Goal: Information Seeking & Learning: Compare options

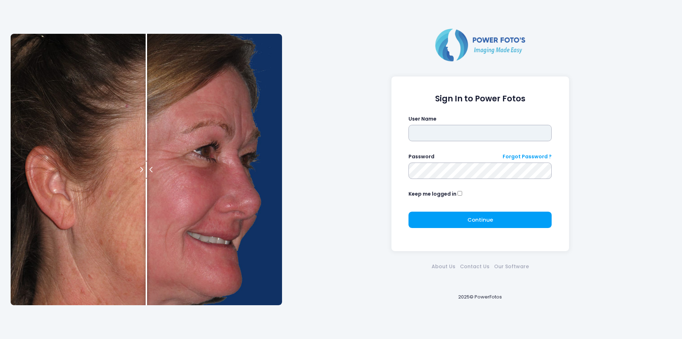
click at [496, 135] on input "text" at bounding box center [480, 133] width 143 height 16
type input "********"
click button "submit" at bounding box center [0, 0] width 0 height 0
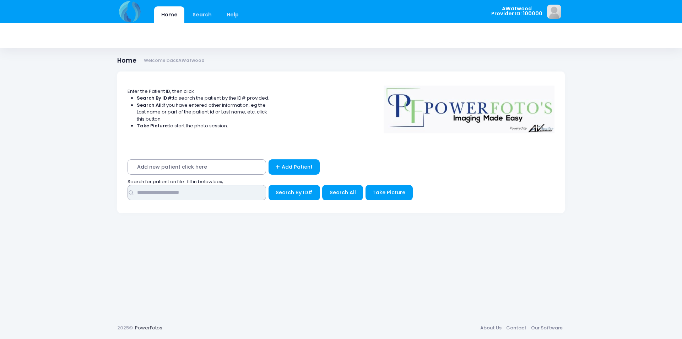
click at [158, 198] on input "text" at bounding box center [197, 192] width 139 height 15
type input "**********"
click at [344, 185] on button "Search All" at bounding box center [342, 192] width 41 height 15
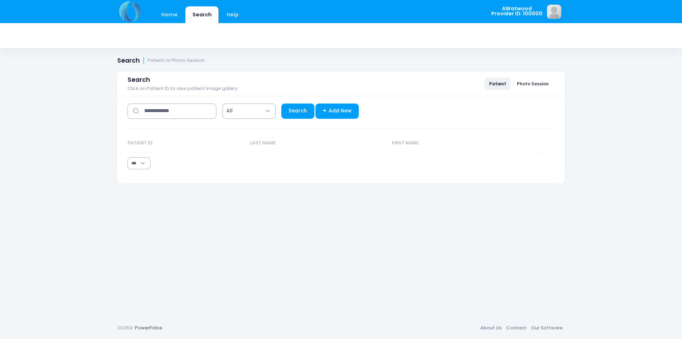
select select "***"
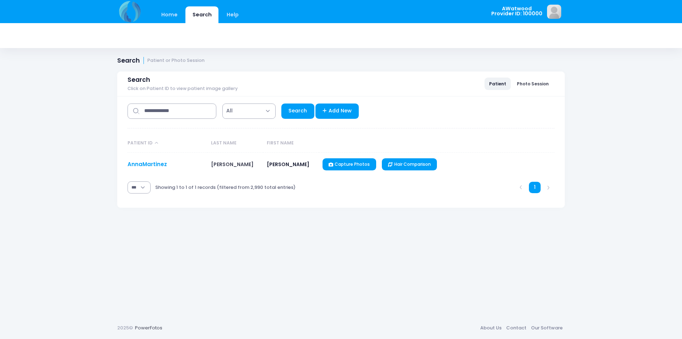
click at [161, 163] on link "AnnaMartinez" at bounding box center [147, 163] width 39 height 7
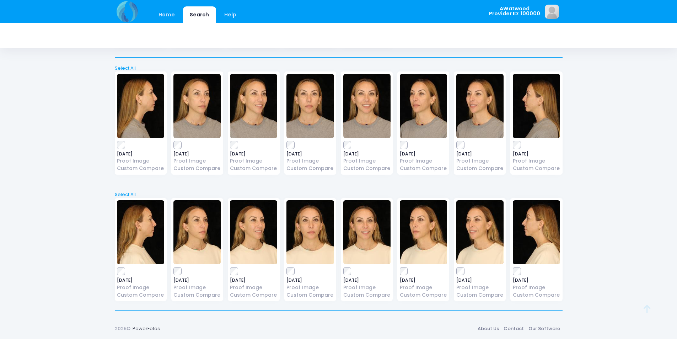
scroll to position [267, 0]
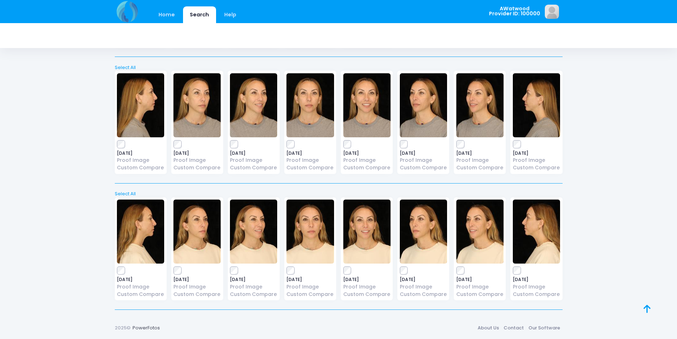
click at [478, 92] on img at bounding box center [479, 105] width 47 height 64
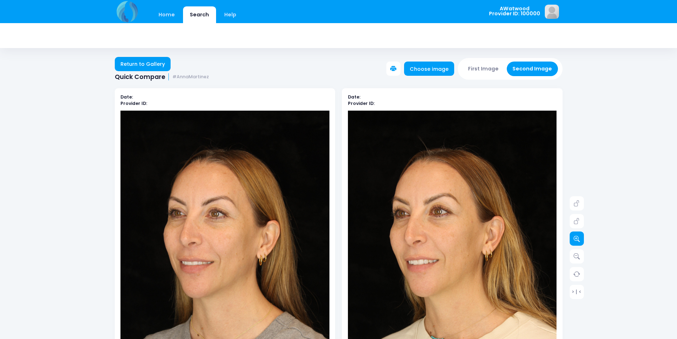
click at [575, 240] on icon at bounding box center [576, 238] width 6 height 6
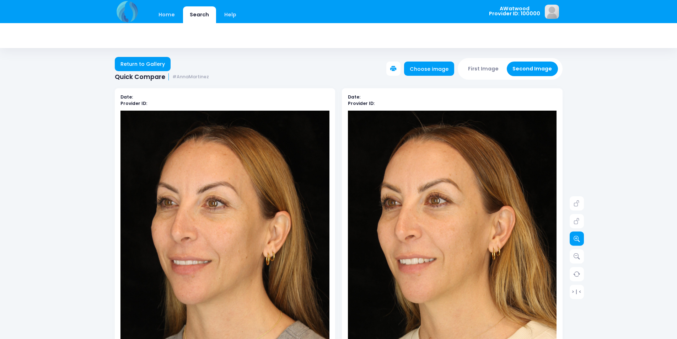
click at [575, 239] on icon at bounding box center [576, 238] width 6 height 6
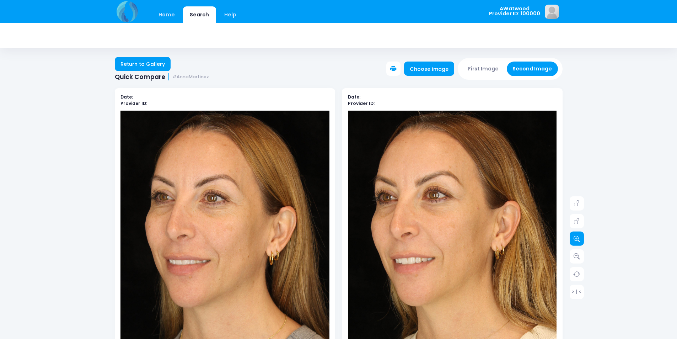
click at [575, 238] on icon at bounding box center [576, 238] width 6 height 6
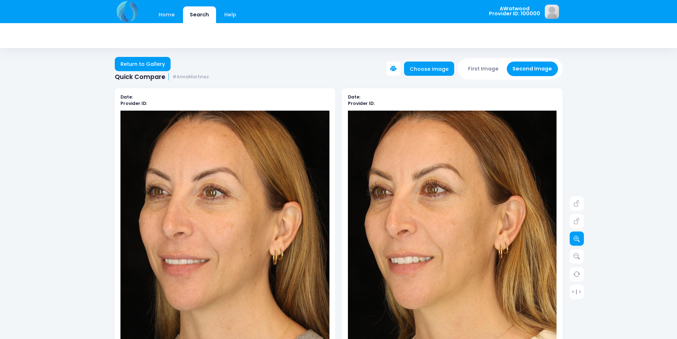
click at [571, 237] on link at bounding box center [577, 238] width 14 height 14
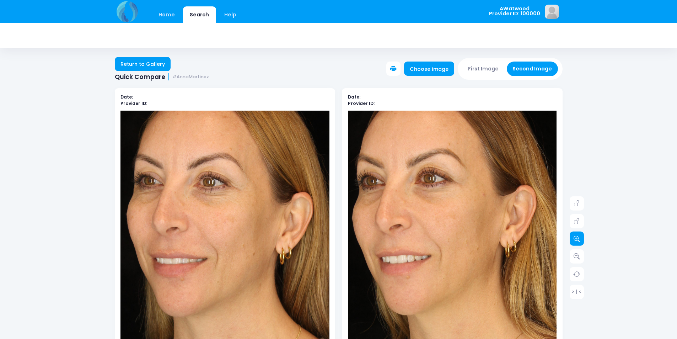
click at [571, 237] on link at bounding box center [577, 238] width 14 height 14
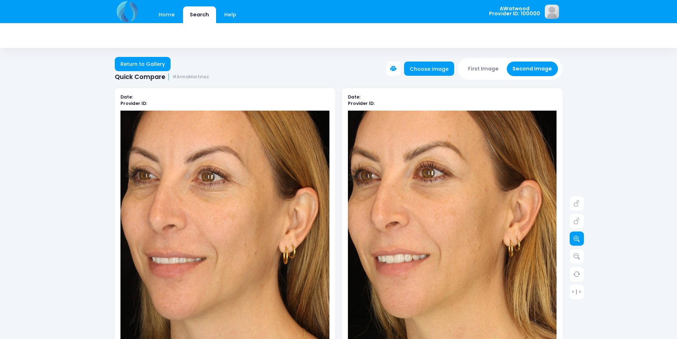
click at [571, 237] on link at bounding box center [577, 238] width 14 height 14
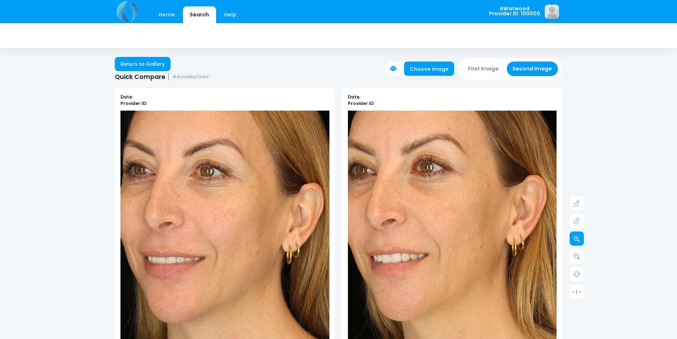
click at [571, 237] on link at bounding box center [577, 238] width 14 height 14
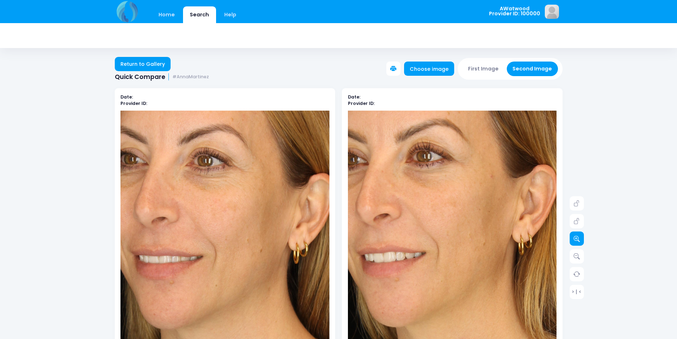
click at [571, 238] on link at bounding box center [577, 238] width 14 height 14
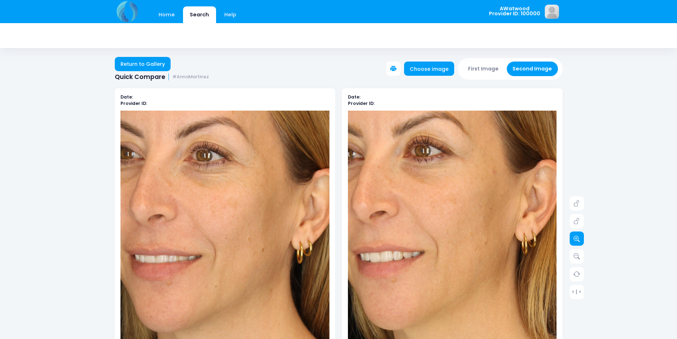
click at [570, 238] on link at bounding box center [577, 238] width 14 height 14
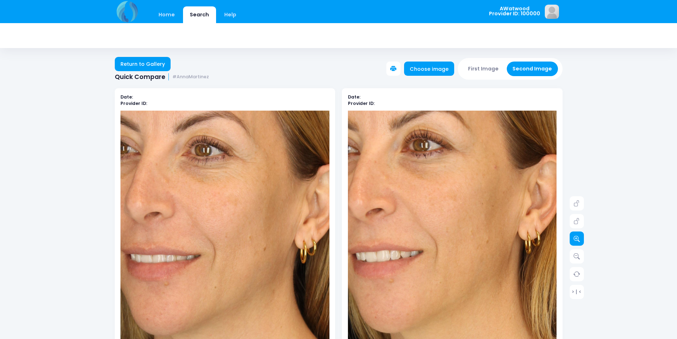
click at [570, 238] on link at bounding box center [577, 238] width 14 height 14
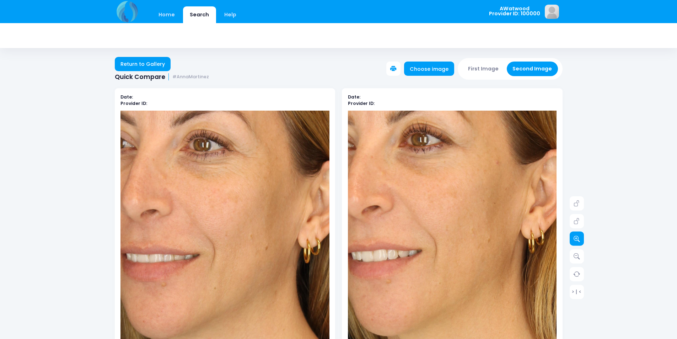
click at [570, 238] on link at bounding box center [577, 238] width 14 height 14
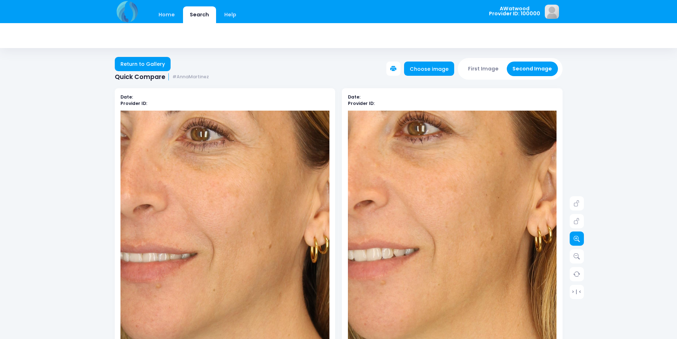
click at [570, 238] on link at bounding box center [577, 238] width 14 height 14
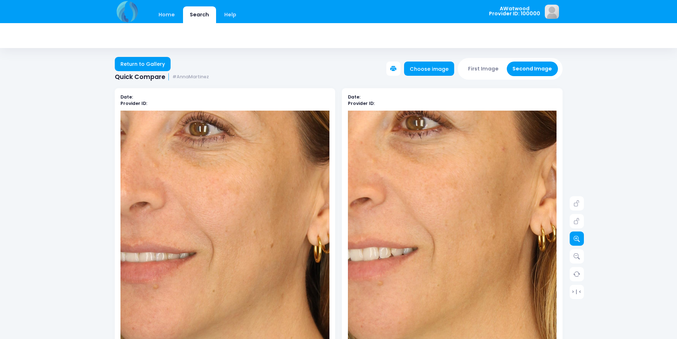
click at [570, 239] on link at bounding box center [577, 238] width 14 height 14
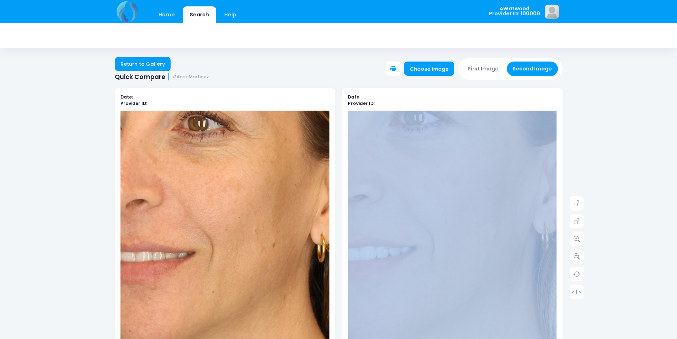
click at [627, 203] on div "Home Search Help AWatwood Logout" at bounding box center [338, 336] width 677 height 672
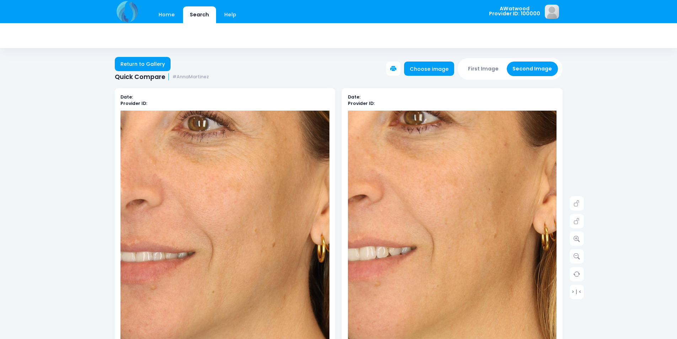
click at [565, 237] on div "Date: Provider ID:" at bounding box center [452, 247] width 227 height 319
click at [579, 237] on icon at bounding box center [576, 238] width 6 height 6
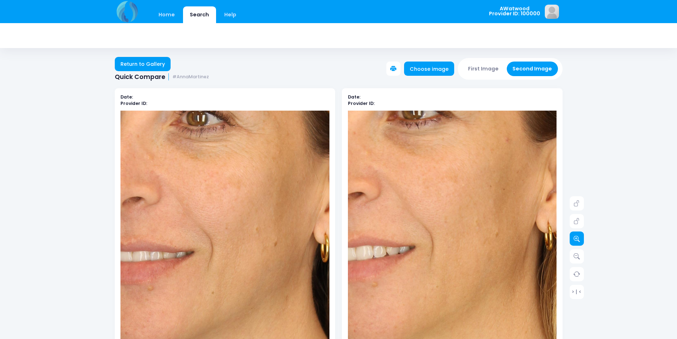
click at [579, 238] on icon at bounding box center [576, 238] width 6 height 6
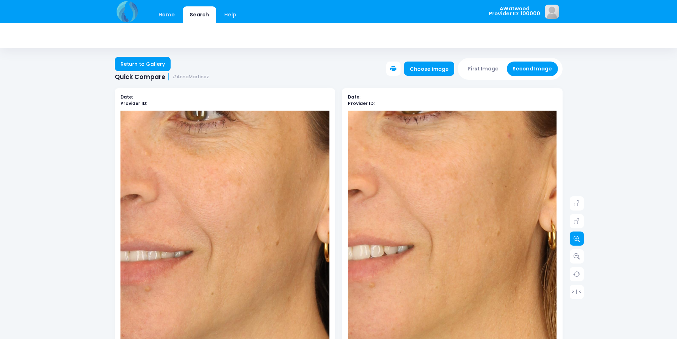
click at [577, 242] on link at bounding box center [577, 238] width 14 height 14
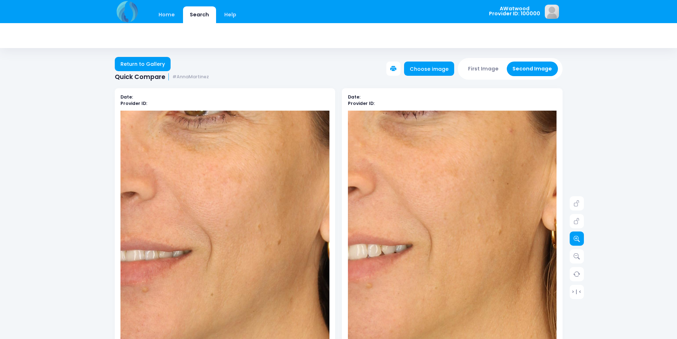
click at [577, 242] on link at bounding box center [577, 238] width 14 height 14
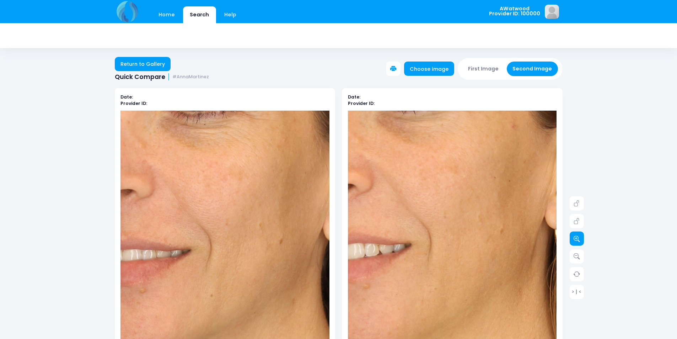
click at [577, 242] on link at bounding box center [577, 238] width 14 height 14
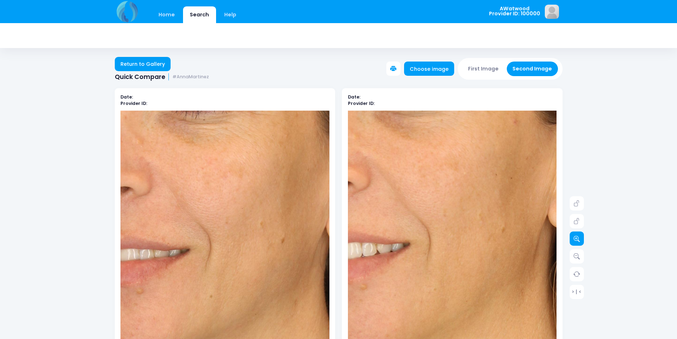
click at [577, 242] on link at bounding box center [577, 238] width 14 height 14
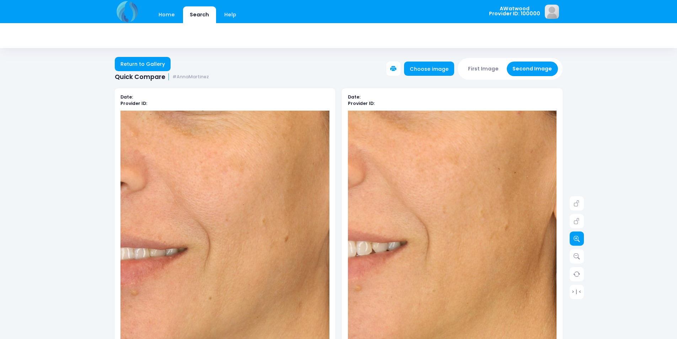
click at [577, 242] on link at bounding box center [577, 238] width 14 height 14
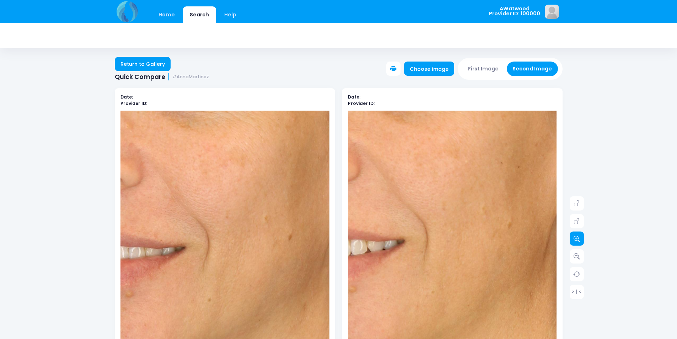
click at [577, 242] on link at bounding box center [577, 238] width 14 height 14
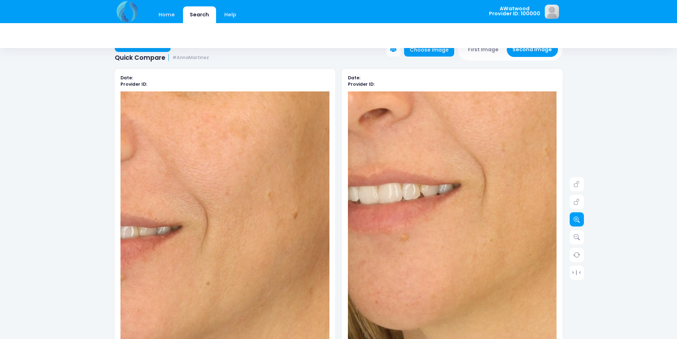
scroll to position [36, 0]
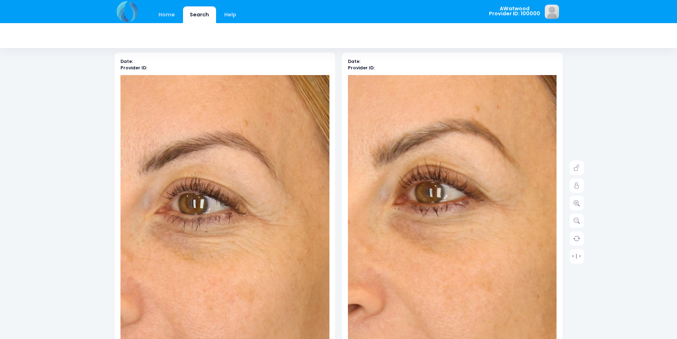
click at [579, 224] on link at bounding box center [577, 221] width 14 height 14
click at [579, 220] on icon at bounding box center [576, 220] width 6 height 6
click at [579, 189] on link at bounding box center [577, 185] width 14 height 14
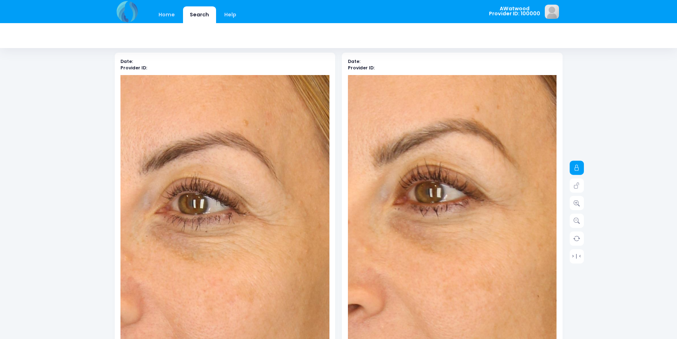
click at [574, 161] on link at bounding box center [577, 168] width 14 height 14
click at [573, 215] on link at bounding box center [577, 221] width 14 height 14
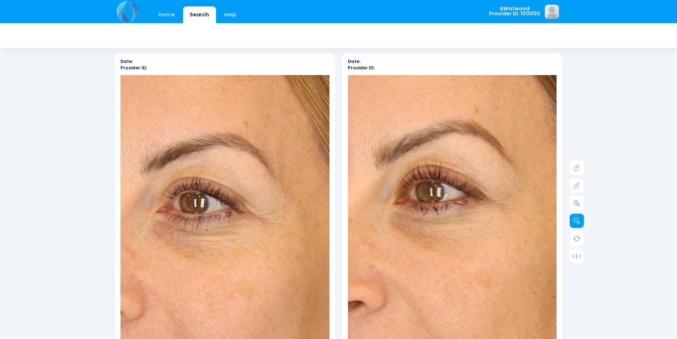
click at [573, 215] on link at bounding box center [577, 221] width 14 height 14
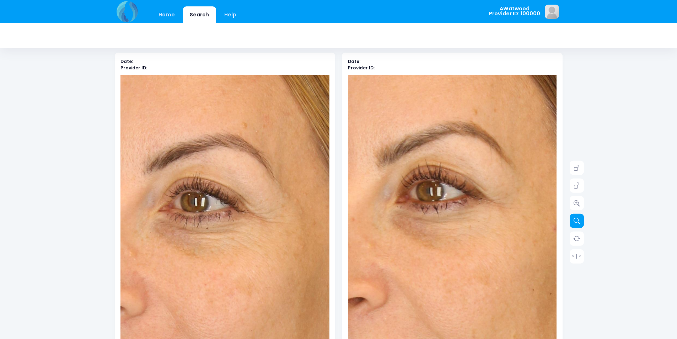
click at [573, 215] on link at bounding box center [577, 221] width 14 height 14
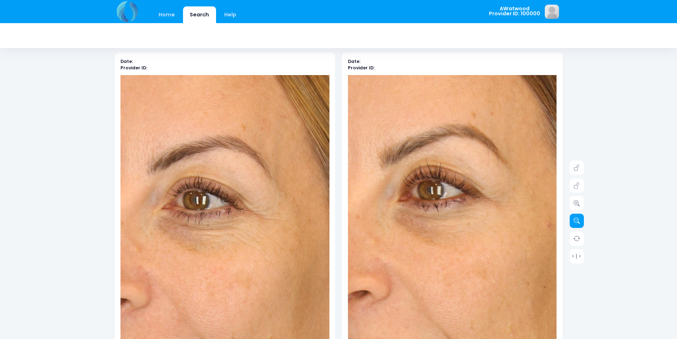
click at [573, 215] on link at bounding box center [577, 221] width 14 height 14
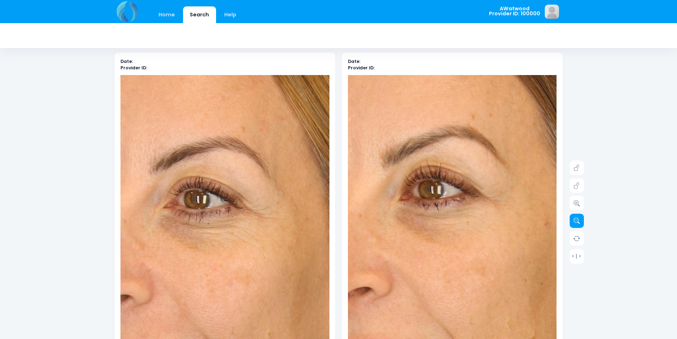
click at [573, 215] on link at bounding box center [577, 221] width 14 height 14
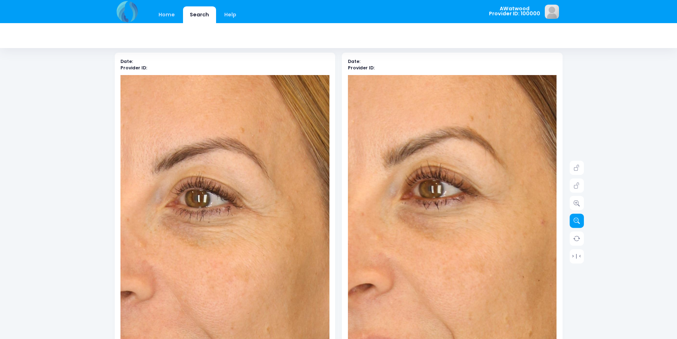
click at [573, 215] on link at bounding box center [577, 221] width 14 height 14
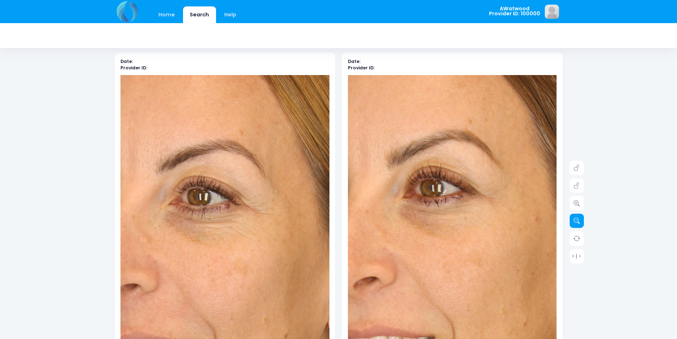
click at [573, 215] on link at bounding box center [577, 221] width 14 height 14
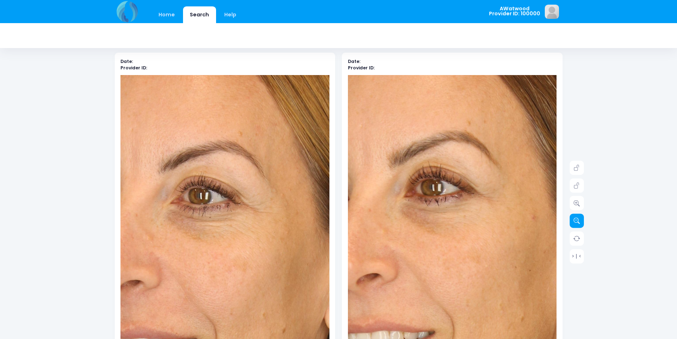
click at [573, 215] on link at bounding box center [577, 221] width 14 height 14
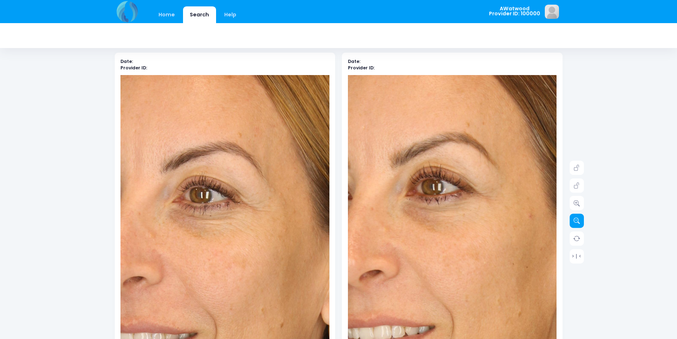
click at [573, 215] on link at bounding box center [577, 221] width 14 height 14
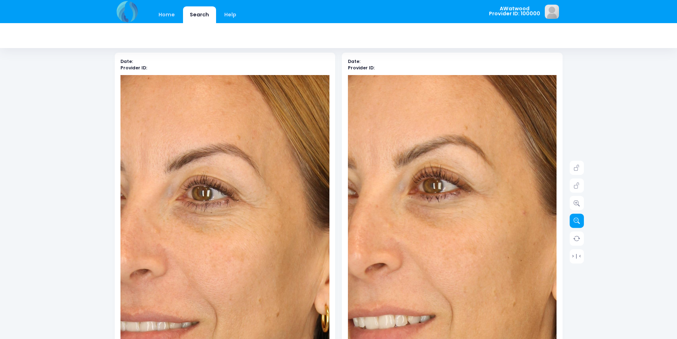
click at [573, 215] on link at bounding box center [577, 221] width 14 height 14
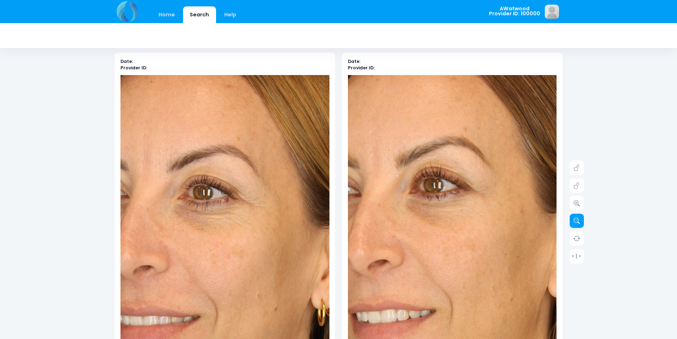
click at [573, 215] on link at bounding box center [577, 221] width 14 height 14
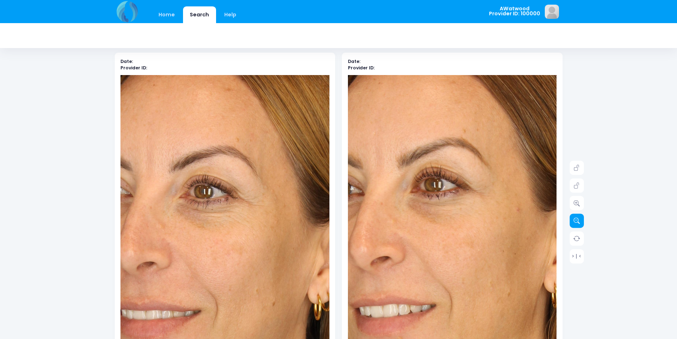
click at [573, 215] on link at bounding box center [577, 221] width 14 height 14
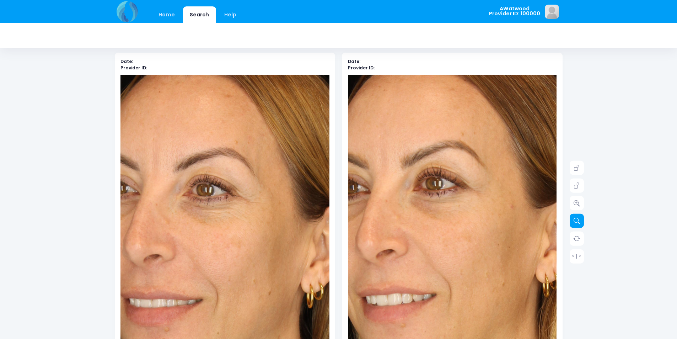
click at [573, 215] on link at bounding box center [577, 221] width 14 height 14
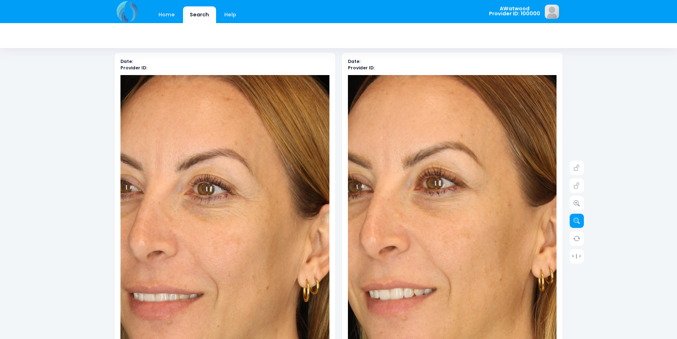
click at [573, 215] on link at bounding box center [577, 221] width 14 height 14
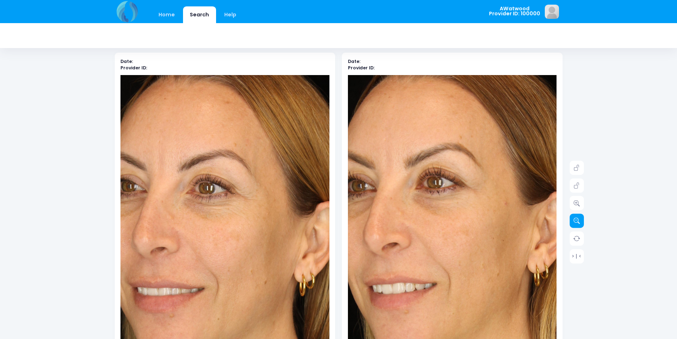
click at [573, 215] on link at bounding box center [577, 221] width 14 height 14
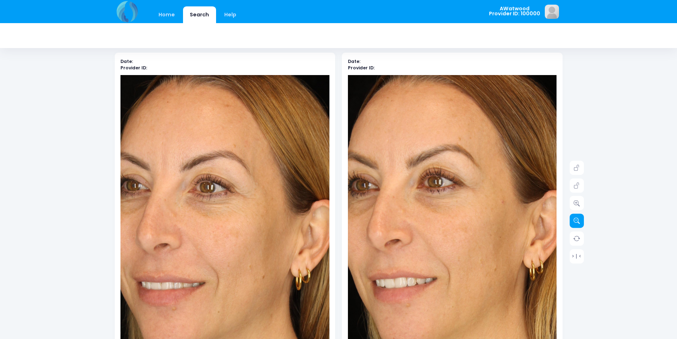
click at [573, 215] on link at bounding box center [577, 221] width 14 height 14
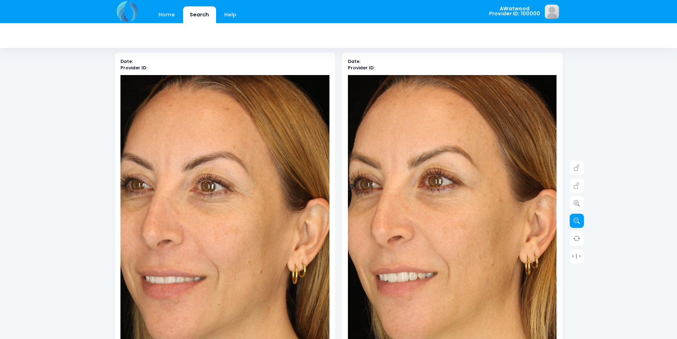
click at [573, 215] on link at bounding box center [577, 221] width 14 height 14
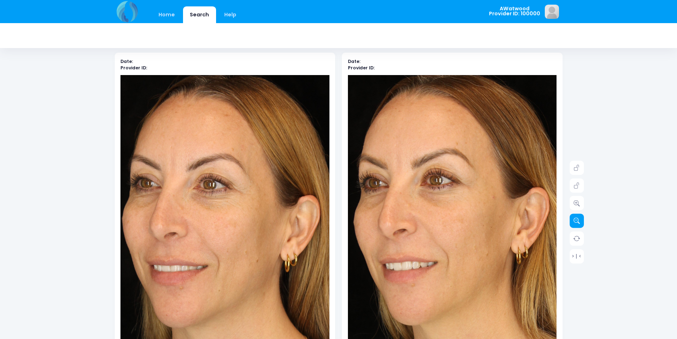
click at [573, 215] on link at bounding box center [577, 221] width 14 height 14
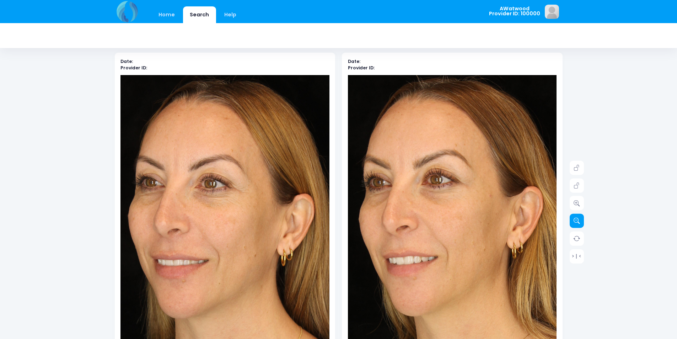
click at [573, 215] on link at bounding box center [577, 221] width 14 height 14
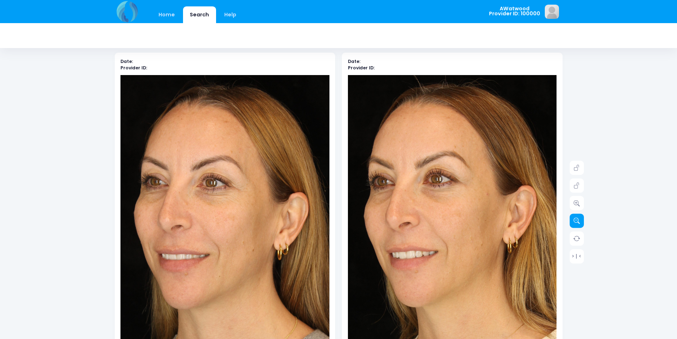
click at [573, 215] on link at bounding box center [577, 221] width 14 height 14
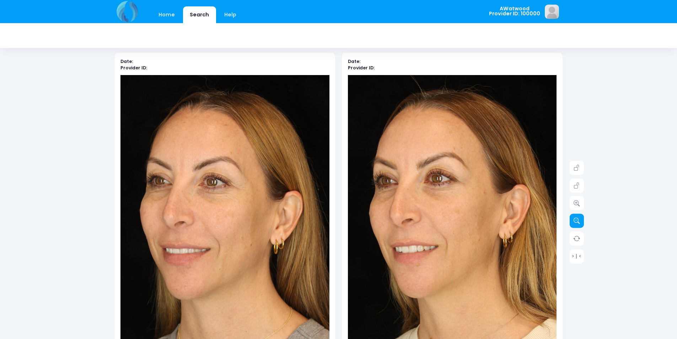
click at [573, 215] on link at bounding box center [577, 221] width 14 height 14
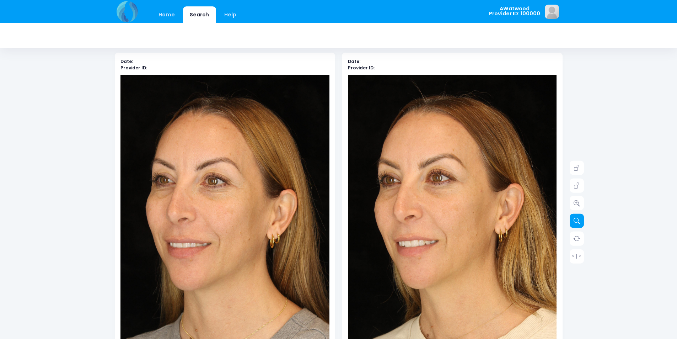
click at [573, 215] on link at bounding box center [577, 221] width 14 height 14
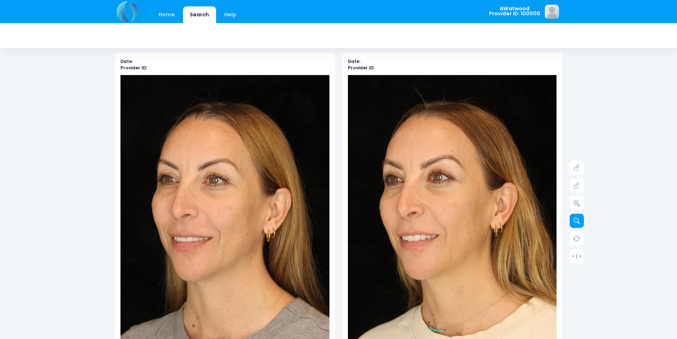
click at [573, 215] on link at bounding box center [577, 221] width 14 height 14
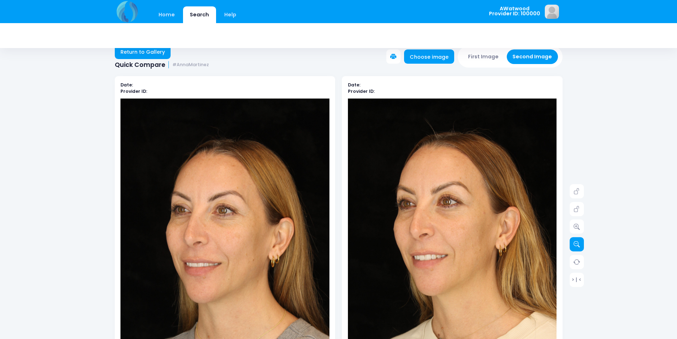
scroll to position [0, 0]
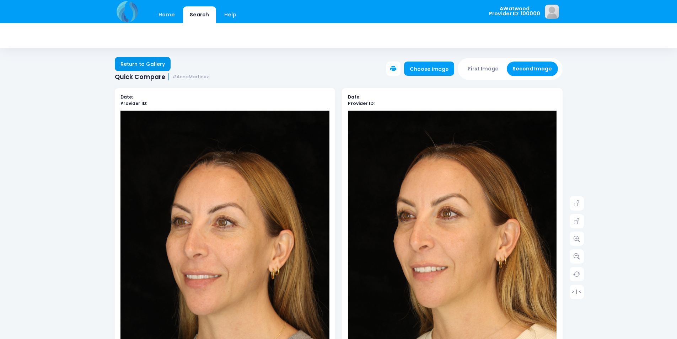
click at [137, 68] on link "Return to Gallery" at bounding box center [143, 64] width 56 height 14
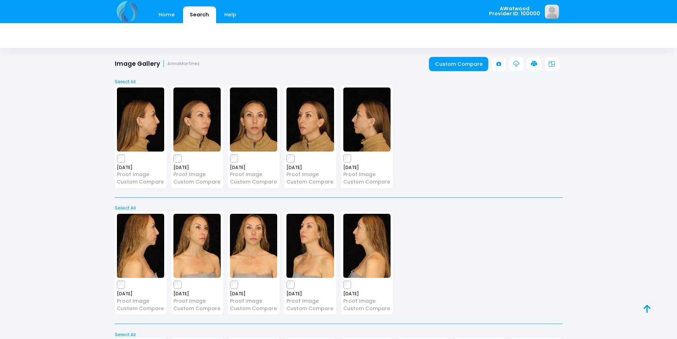
click at [292, 118] on img at bounding box center [309, 119] width 47 height 64
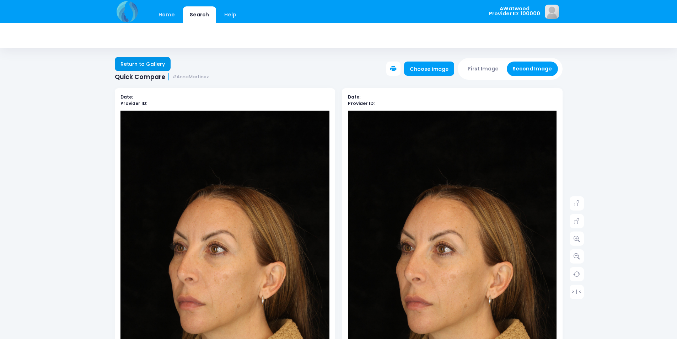
click at [138, 69] on link "Return to Gallery" at bounding box center [143, 64] width 56 height 14
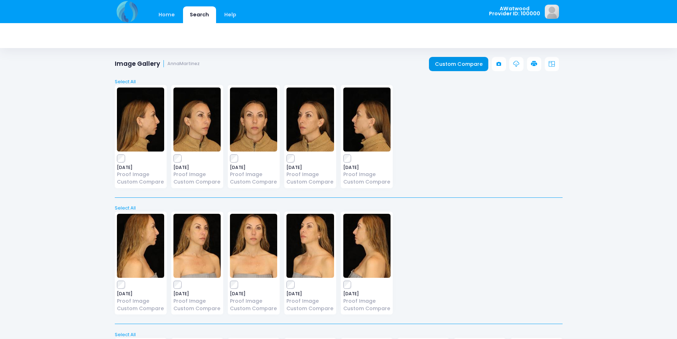
click at [468, 66] on link "Custom Compare" at bounding box center [458, 64] width 59 height 14
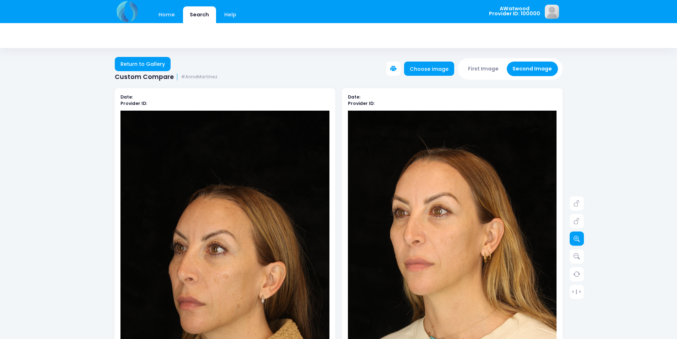
click at [581, 242] on link at bounding box center [577, 238] width 14 height 14
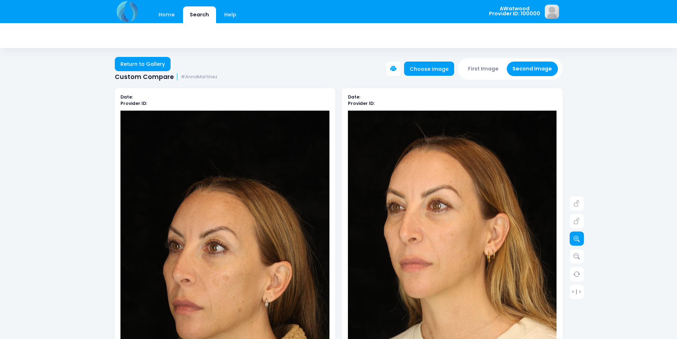
click at [581, 242] on link at bounding box center [577, 238] width 14 height 14
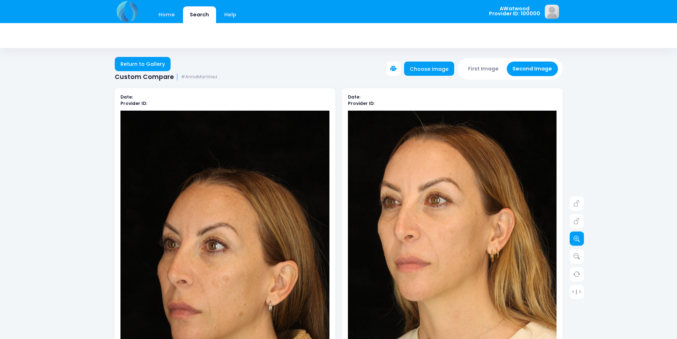
click at [579, 238] on icon at bounding box center [576, 238] width 6 height 6
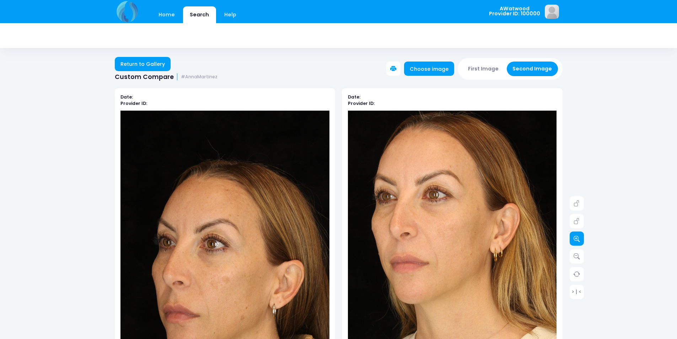
click at [579, 238] on icon at bounding box center [576, 238] width 6 height 6
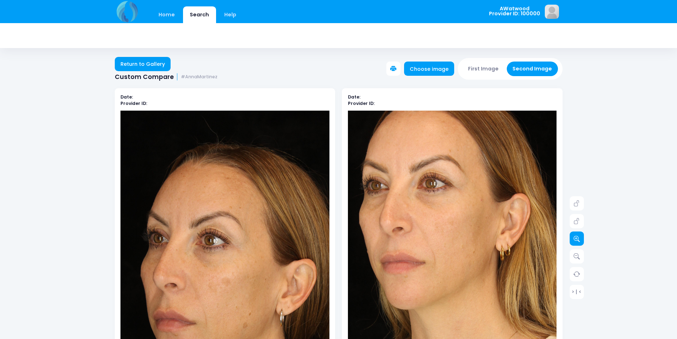
click at [579, 238] on icon at bounding box center [576, 238] width 6 height 6
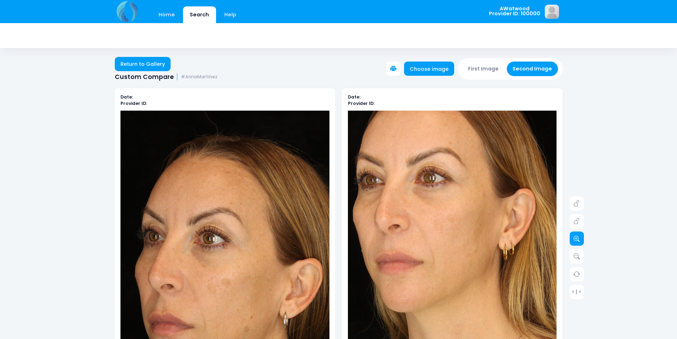
click at [579, 238] on icon at bounding box center [576, 238] width 6 height 6
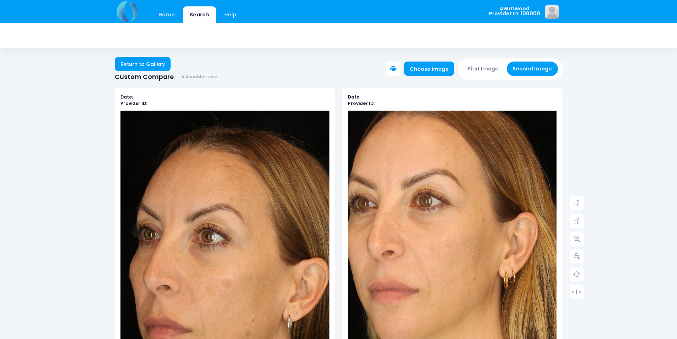
click at [456, 213] on img at bounding box center [449, 295] width 355 height 533
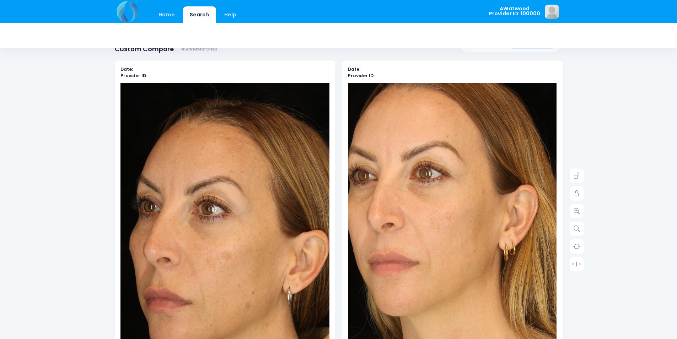
scroll to position [36, 0]
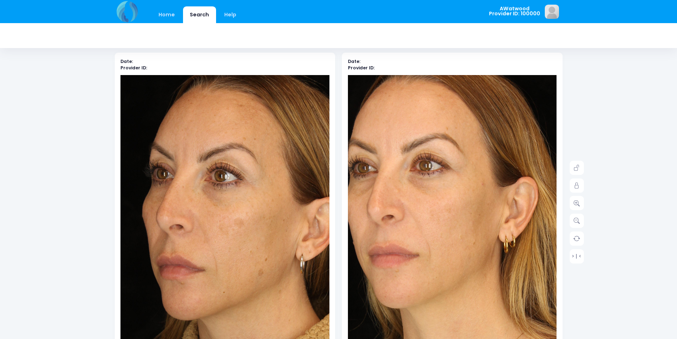
click at [206, 246] on img at bounding box center [237, 206] width 355 height 533
click at [577, 206] on link at bounding box center [577, 203] width 14 height 14
click at [581, 169] on link at bounding box center [577, 168] width 14 height 14
click at [579, 185] on icon at bounding box center [576, 185] width 6 height 6
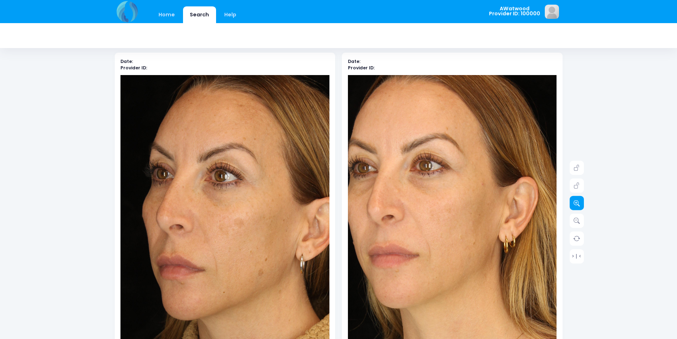
click at [577, 206] on link at bounding box center [577, 203] width 14 height 14
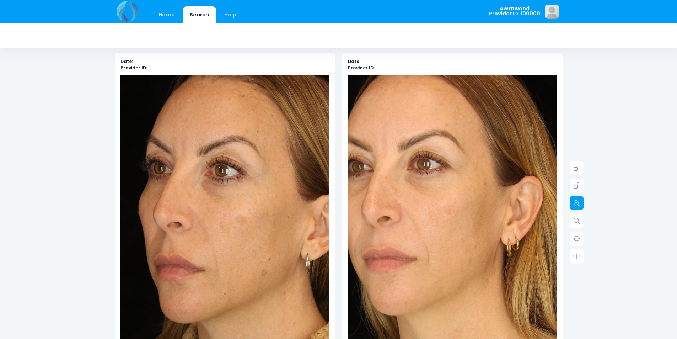
click at [577, 206] on link at bounding box center [577, 203] width 14 height 14
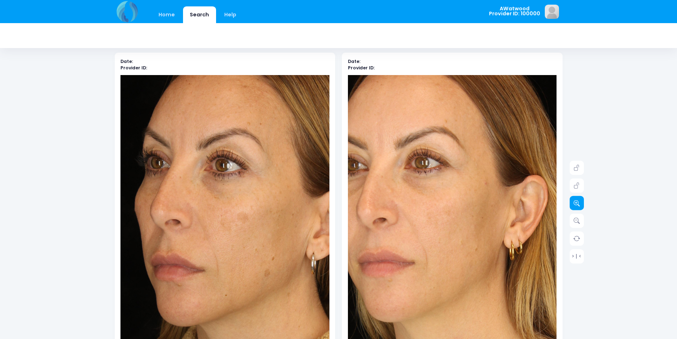
click at [576, 206] on link at bounding box center [577, 203] width 14 height 14
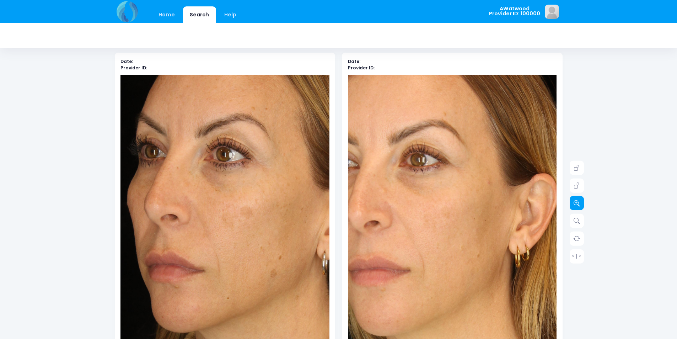
click at [576, 206] on link at bounding box center [577, 203] width 14 height 14
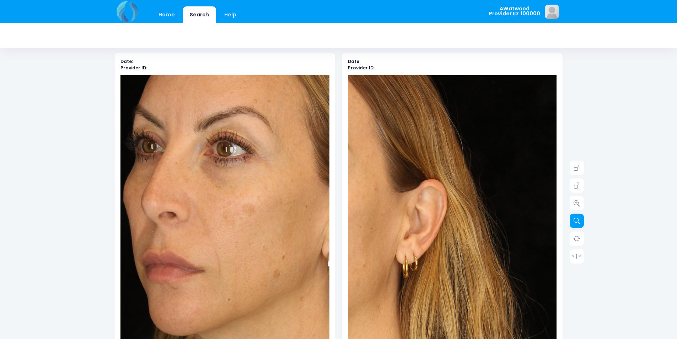
click at [570, 219] on link at bounding box center [577, 221] width 14 height 14
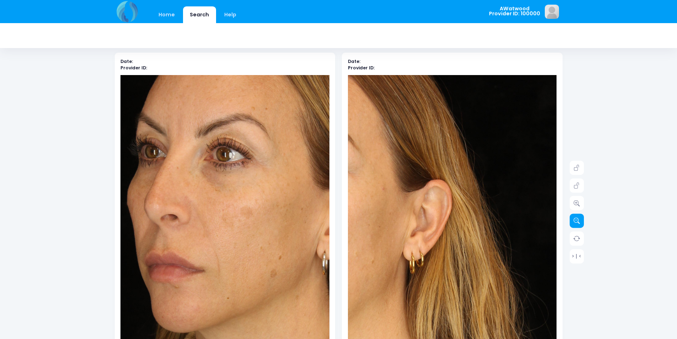
click at [570, 219] on link at bounding box center [577, 221] width 14 height 14
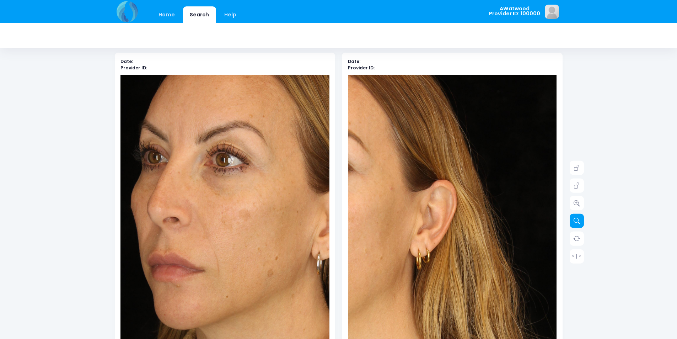
click at [570, 218] on link at bounding box center [577, 221] width 14 height 14
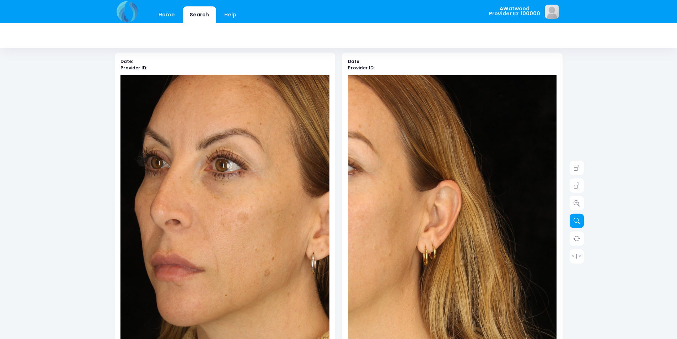
click at [570, 217] on link at bounding box center [577, 221] width 14 height 14
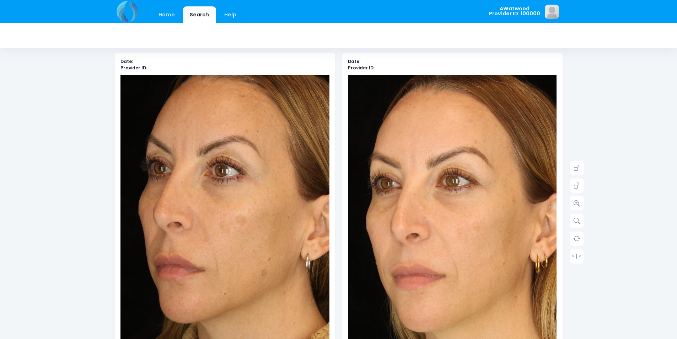
click at [420, 159] on img at bounding box center [478, 281] width 376 height 564
click at [576, 201] on icon at bounding box center [576, 203] width 6 height 6
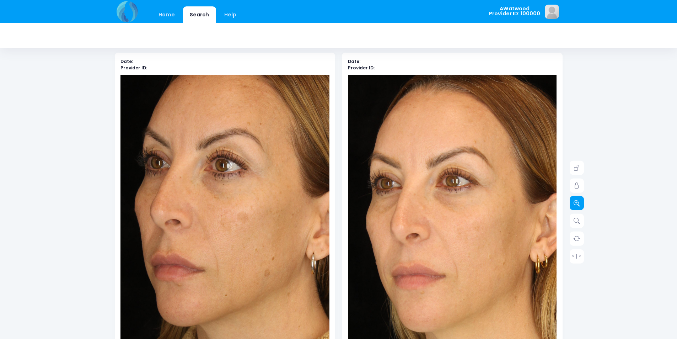
click at [576, 201] on icon at bounding box center [576, 203] width 6 height 6
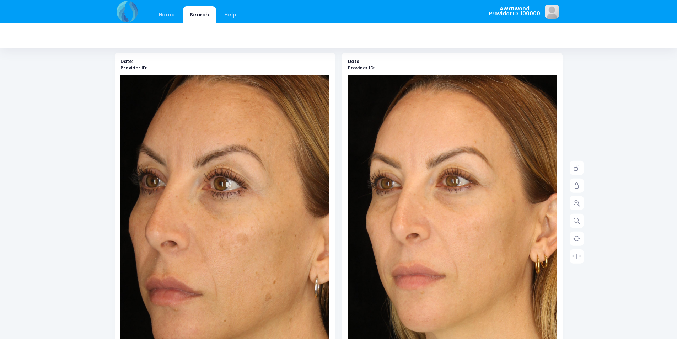
click at [209, 225] on img at bounding box center [241, 219] width 418 height 626
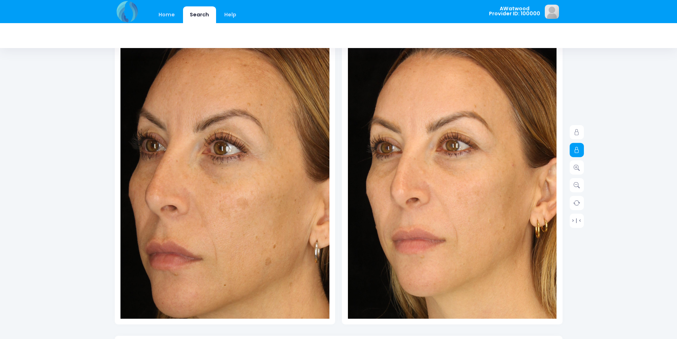
click at [572, 146] on link at bounding box center [577, 149] width 14 height 14
click at [577, 167] on icon at bounding box center [576, 167] width 6 height 6
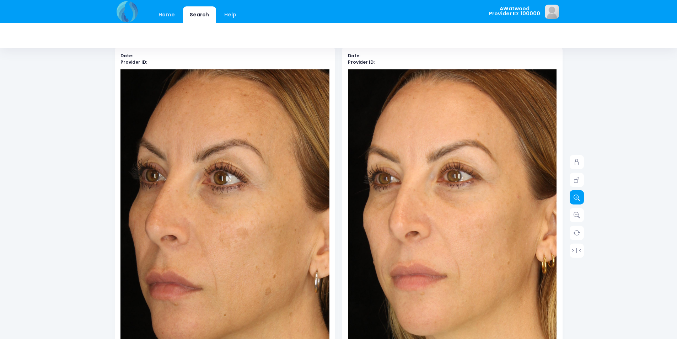
scroll to position [0, 0]
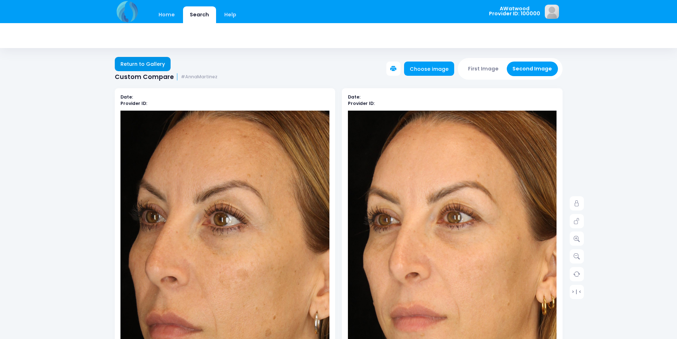
click at [137, 66] on link "Return to Gallery" at bounding box center [143, 64] width 56 height 14
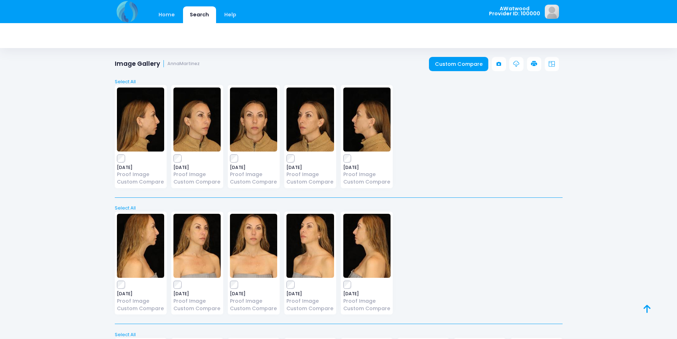
click at [244, 120] on img at bounding box center [253, 119] width 47 height 64
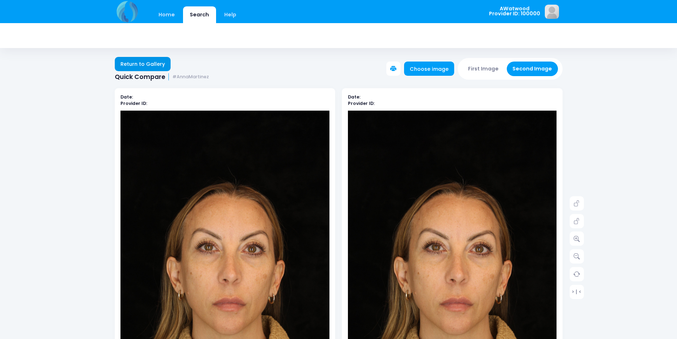
click at [124, 60] on link "Return to Gallery" at bounding box center [143, 64] width 56 height 14
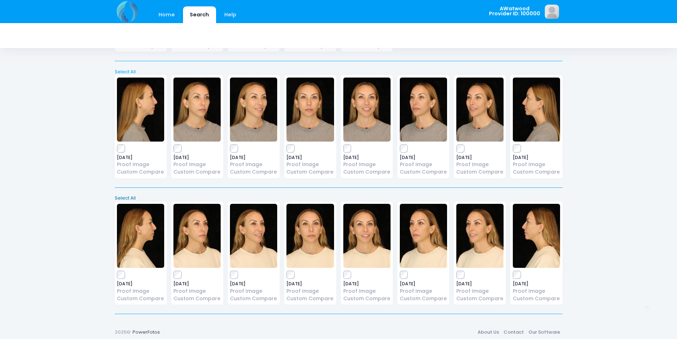
scroll to position [267, 0]
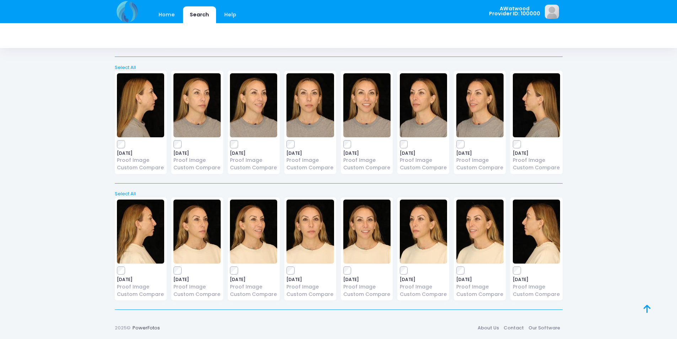
click at [289, 275] on div "2025-08-22 Proof Image Custom Compare" at bounding box center [310, 248] width 52 height 103
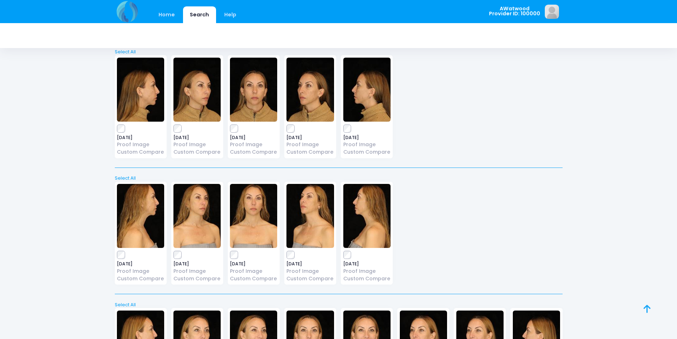
scroll to position [0, 0]
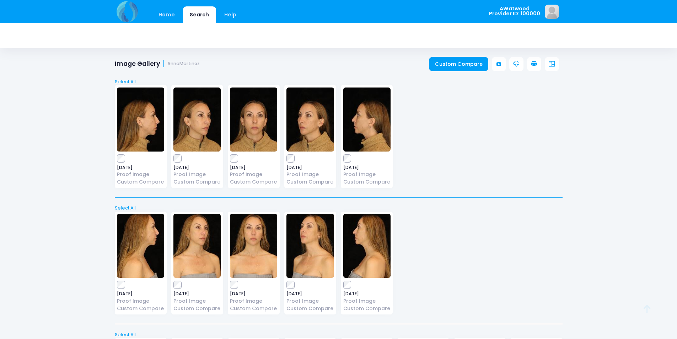
click at [473, 54] on div "Image Gallery AnnaMartinez Custom Compare" at bounding box center [338, 60] width 677 height 21
click at [473, 59] on link "Custom Compare" at bounding box center [458, 64] width 59 height 14
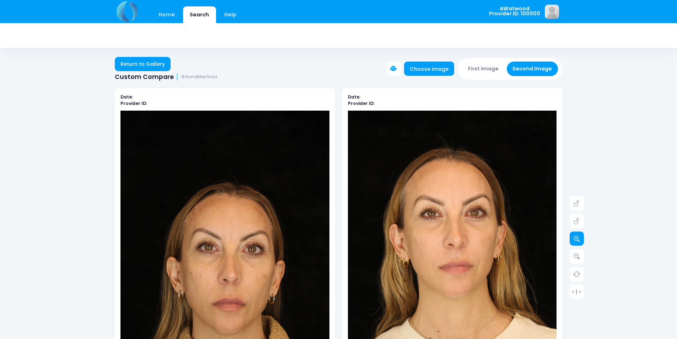
click at [575, 238] on icon at bounding box center [576, 238] width 6 height 6
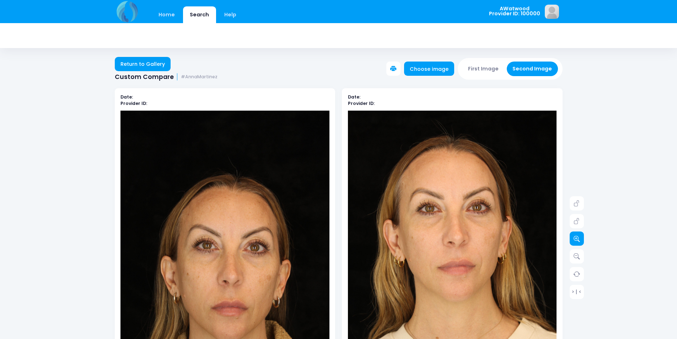
click at [575, 238] on icon at bounding box center [576, 238] width 6 height 6
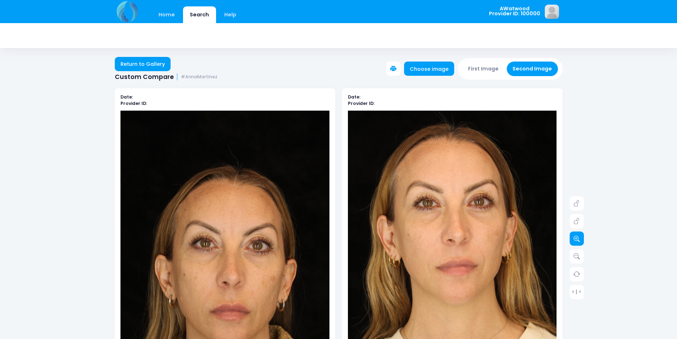
click at [575, 238] on icon at bounding box center [576, 238] width 6 height 6
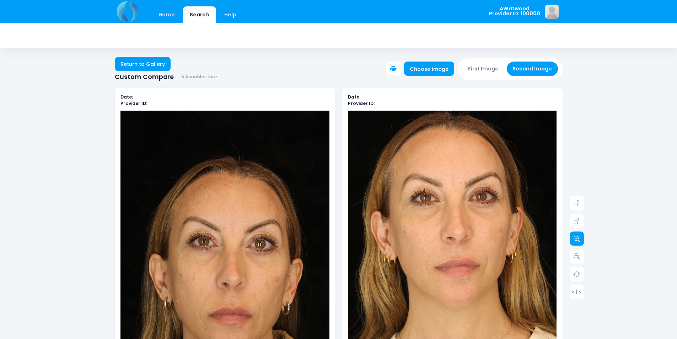
click at [575, 238] on icon at bounding box center [576, 238] width 6 height 6
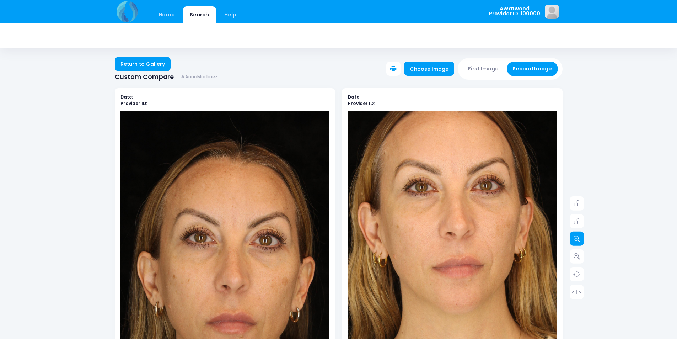
click at [575, 238] on icon at bounding box center [576, 238] width 6 height 6
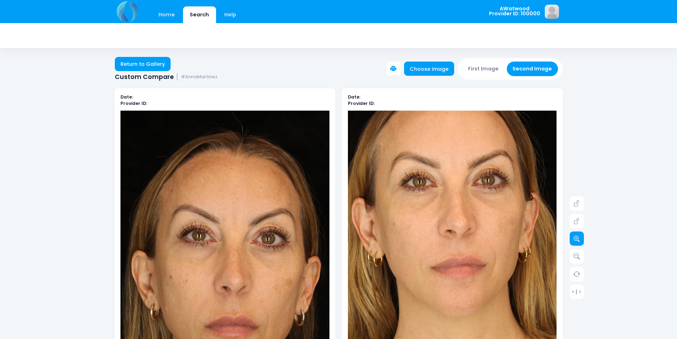
click at [575, 238] on icon at bounding box center [576, 238] width 6 height 6
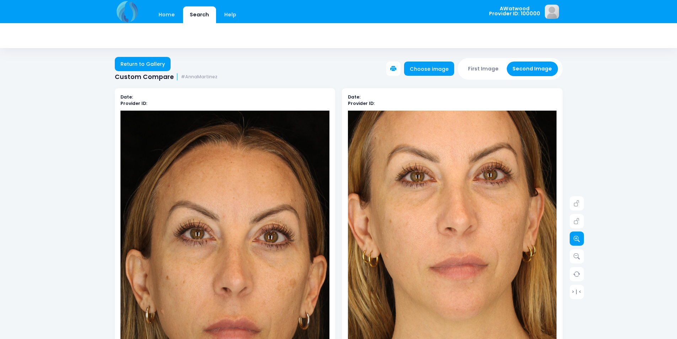
click at [575, 238] on icon at bounding box center [576, 238] width 6 height 6
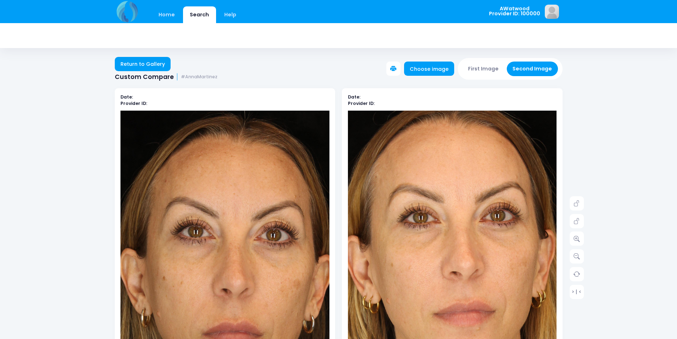
click at [446, 198] on img at bounding box center [457, 313] width 376 height 564
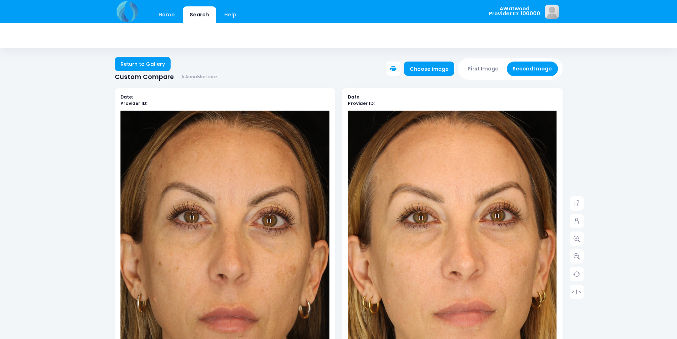
click at [230, 266] on img at bounding box center [221, 253] width 376 height 564
click at [140, 67] on link "Return to Gallery" at bounding box center [143, 64] width 56 height 14
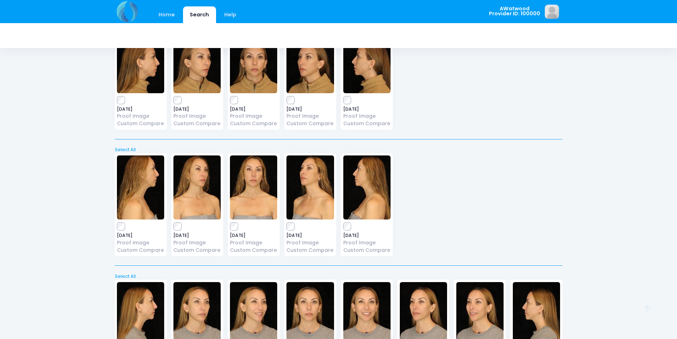
scroll to position [36, 0]
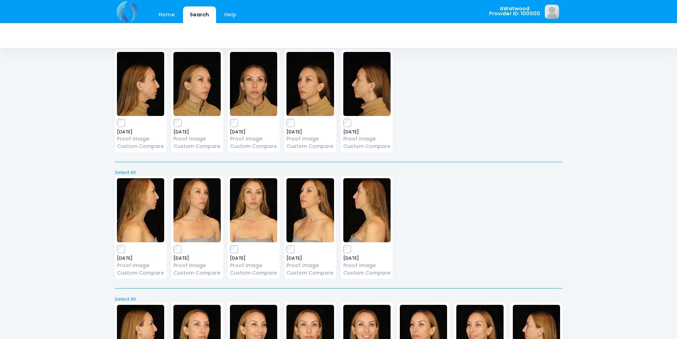
click at [205, 96] on img at bounding box center [196, 84] width 47 height 64
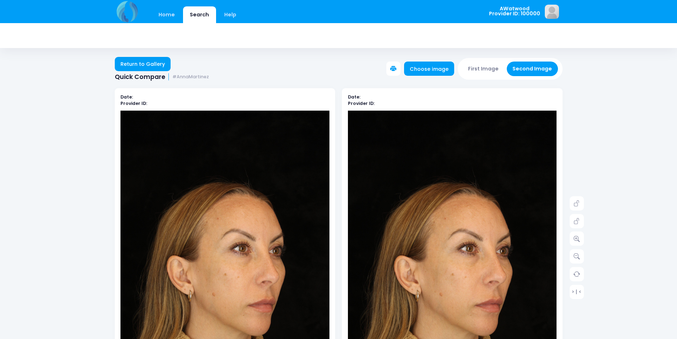
click at [139, 74] on span "Quick Compare" at bounding box center [140, 76] width 50 height 7
click at [143, 68] on link "Return to Gallery" at bounding box center [143, 64] width 56 height 14
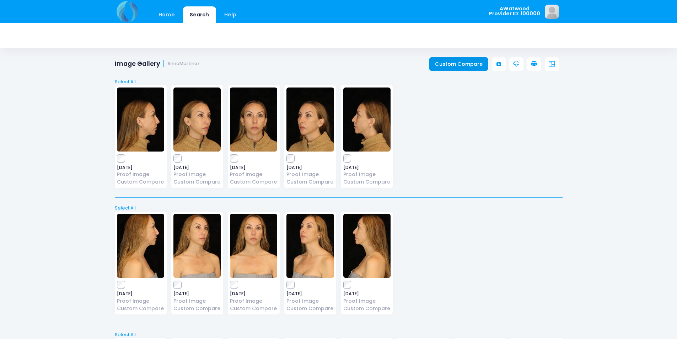
click at [450, 67] on link "Custom Compare" at bounding box center [458, 64] width 59 height 14
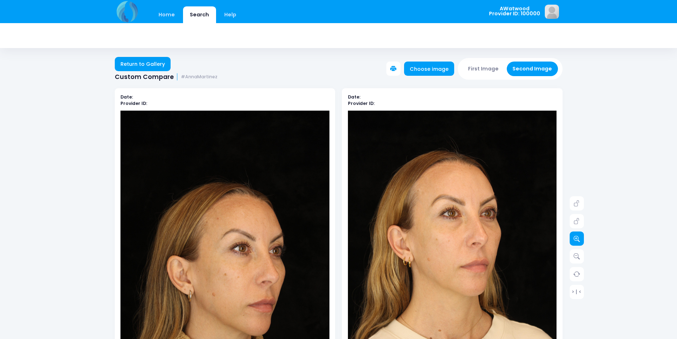
click at [578, 233] on link at bounding box center [577, 238] width 14 height 14
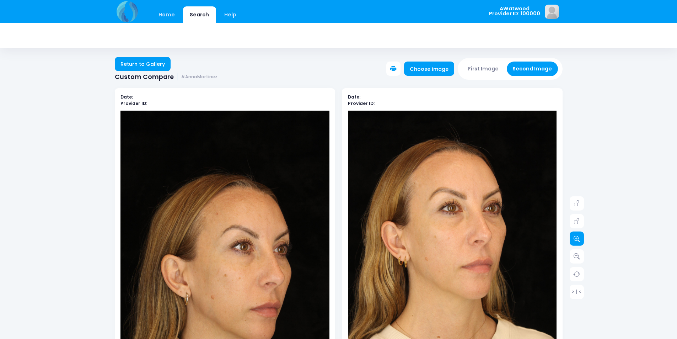
click at [578, 233] on link at bounding box center [577, 238] width 14 height 14
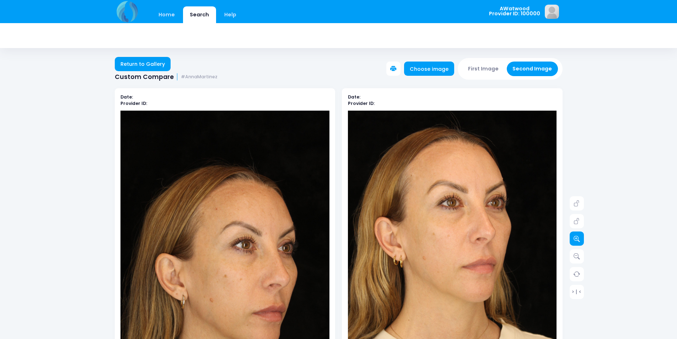
click at [578, 233] on link at bounding box center [577, 238] width 14 height 14
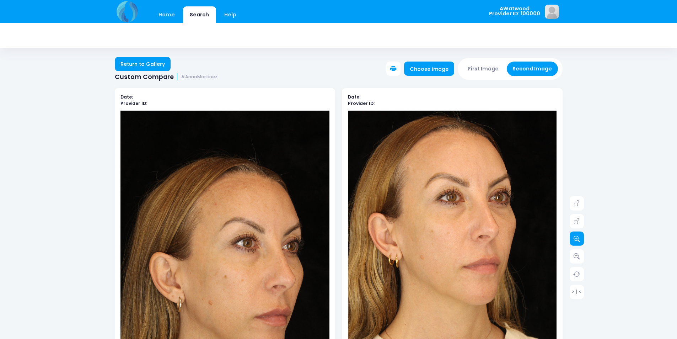
click at [578, 233] on link at bounding box center [577, 238] width 14 height 14
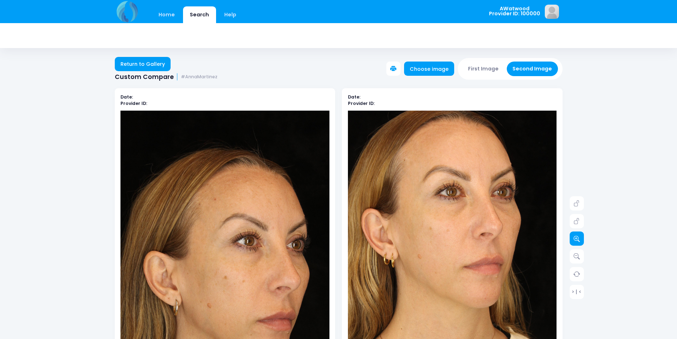
drag, startPoint x: 578, startPoint y: 233, endPoint x: 569, endPoint y: 231, distance: 9.5
click at [576, 233] on link at bounding box center [577, 238] width 14 height 14
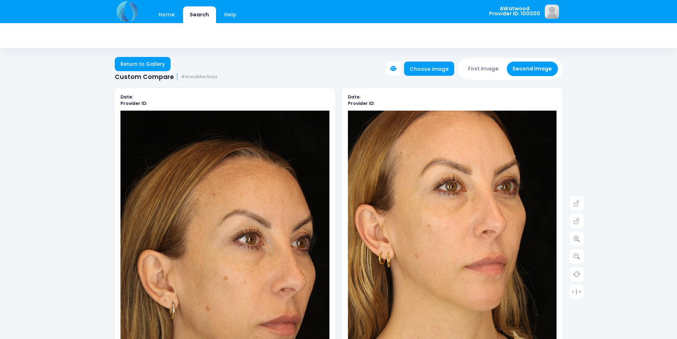
click at [579, 238] on icon at bounding box center [576, 238] width 6 height 6
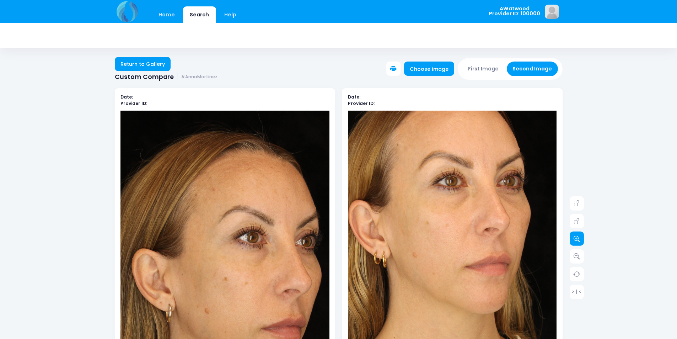
click at [579, 238] on icon at bounding box center [576, 238] width 6 height 6
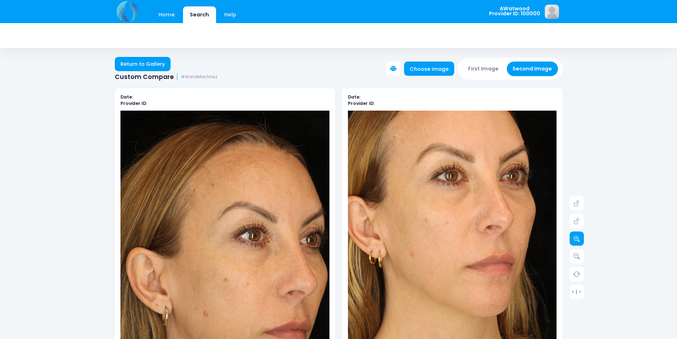
click at [579, 238] on icon at bounding box center [576, 238] width 6 height 6
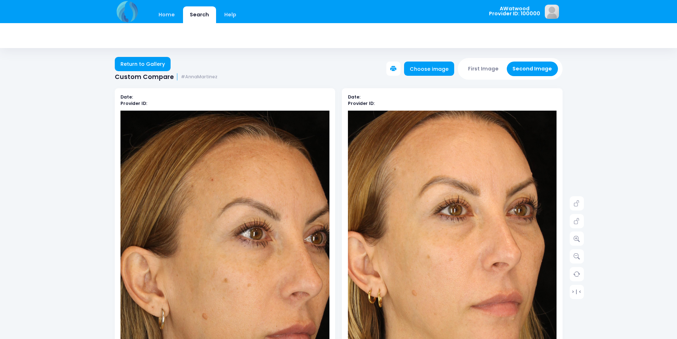
click at [447, 206] on img at bounding box center [456, 307] width 376 height 564
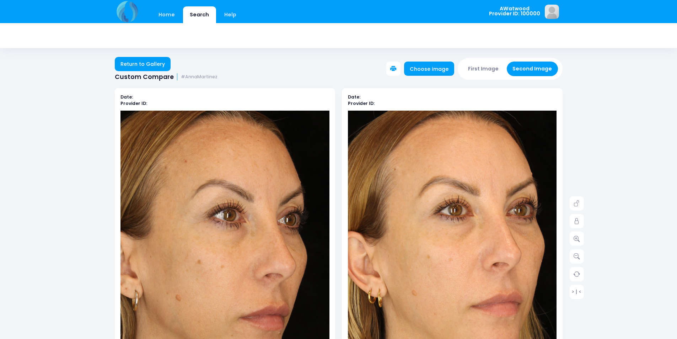
click at [258, 270] on img at bounding box center [198, 249] width 376 height 564
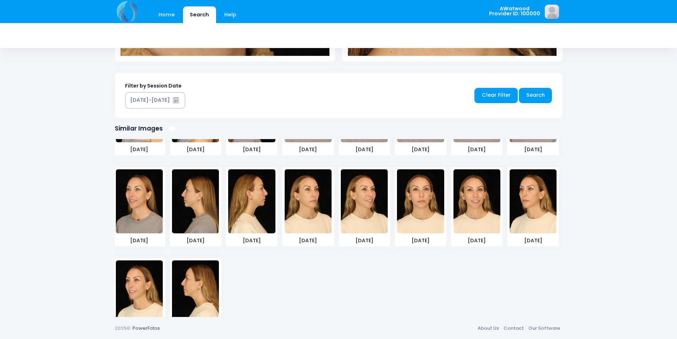
scroll to position [156, 0]
